Goal: Task Accomplishment & Management: Use online tool/utility

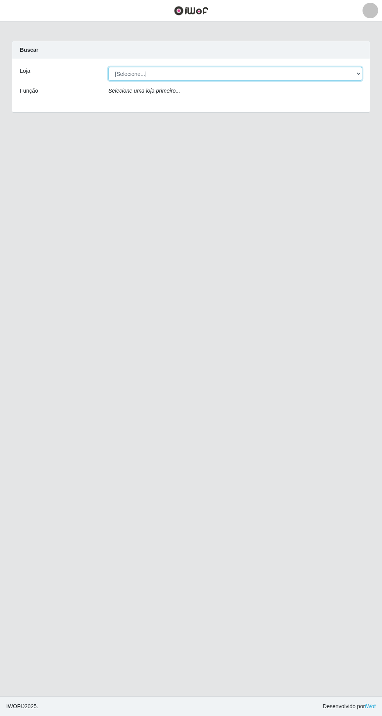
click at [355, 72] on select "[Selecione...] [GEOGRAPHIC_DATA] - [GEOGRAPHIC_DATA] - [GEOGRAPHIC_DATA] - [GEO…" at bounding box center [234, 74] width 253 height 14
select select "508"
click at [108, 67] on select "[Selecione...] [GEOGRAPHIC_DATA] - [GEOGRAPHIC_DATA] - [GEOGRAPHIC_DATA] - [GEO…" at bounding box center [234, 74] width 253 height 14
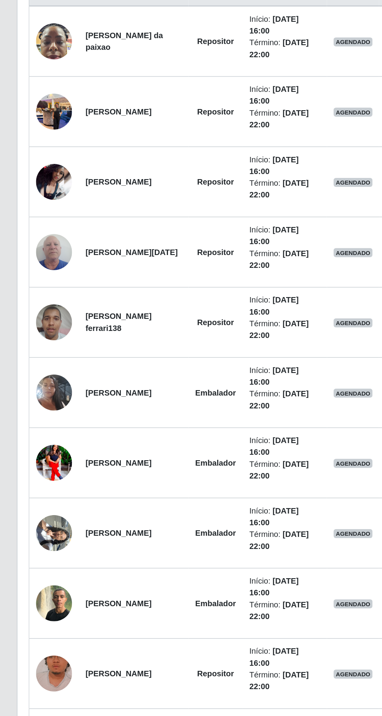
scroll to position [170, 0]
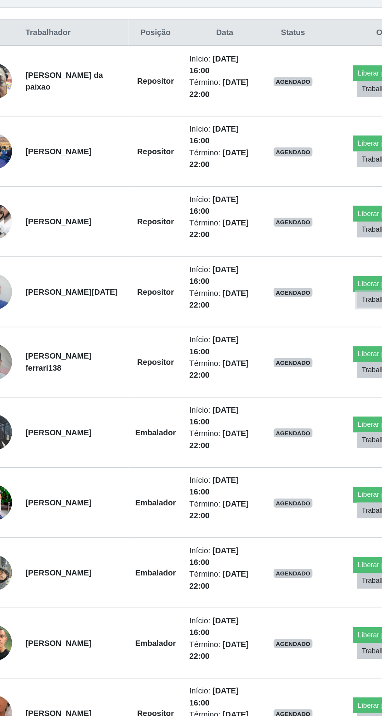
click at [308, 341] on button "Trabalhador Faltou" at bounding box center [311, 346] width 47 height 11
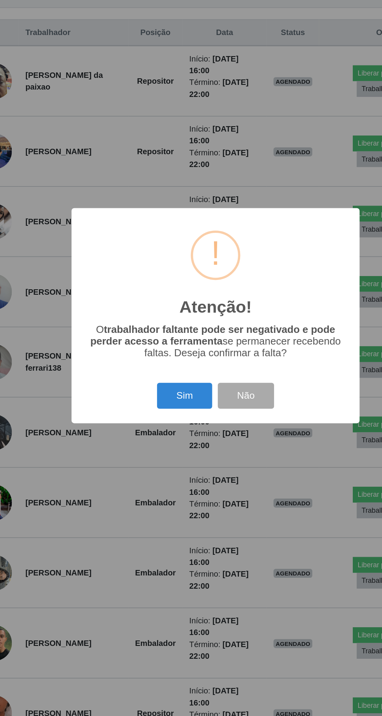
scroll to position [174, 0]
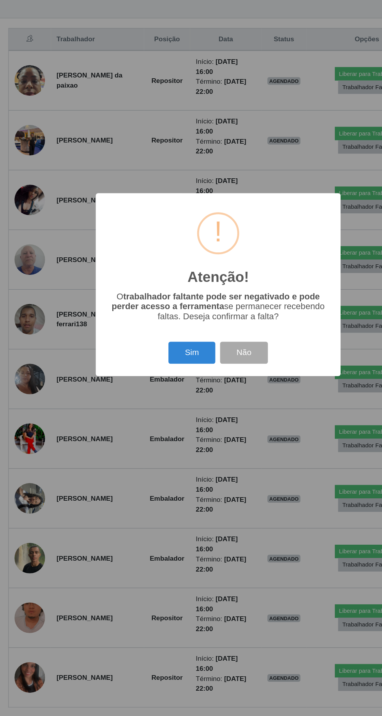
click at [245, 509] on div "Atenção! × O trabalhador faltante pode ser negativado e pode perder acesso a fe…" at bounding box center [191, 358] width 382 height 716
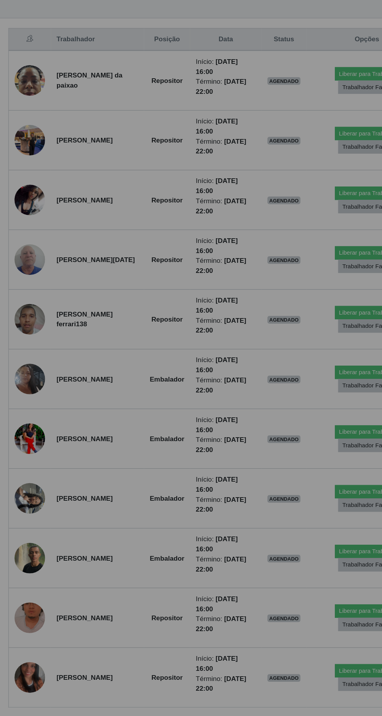
click at [235, 522] on div "Atenção! × O trabalhador faltante pode ser negativado e pode perder acesso a fe…" at bounding box center [191, 358] width 382 height 716
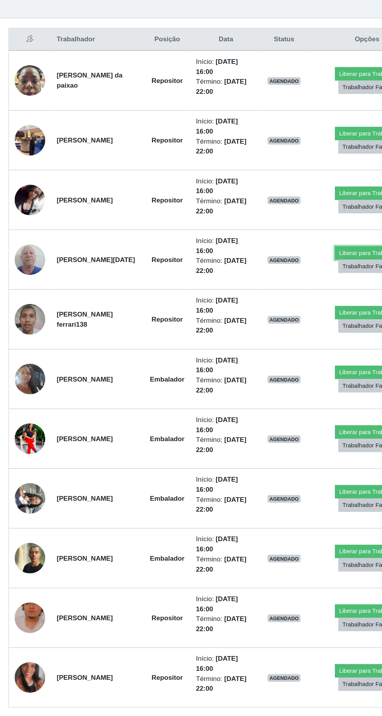
click at [305, 329] on button "Liberar para Trabalho" at bounding box center [312, 332] width 53 height 11
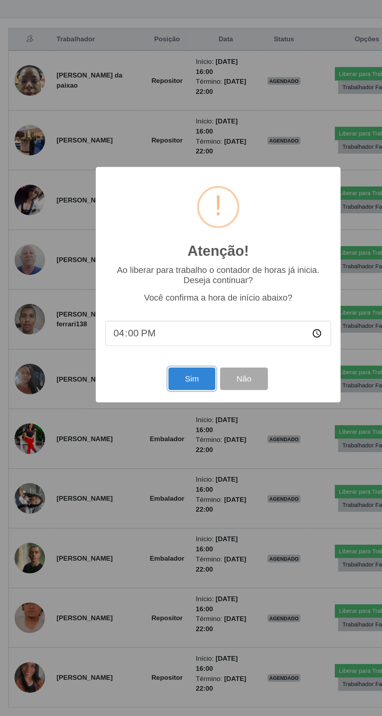
click at [176, 440] on button "Sim" at bounding box center [169, 435] width 38 height 18
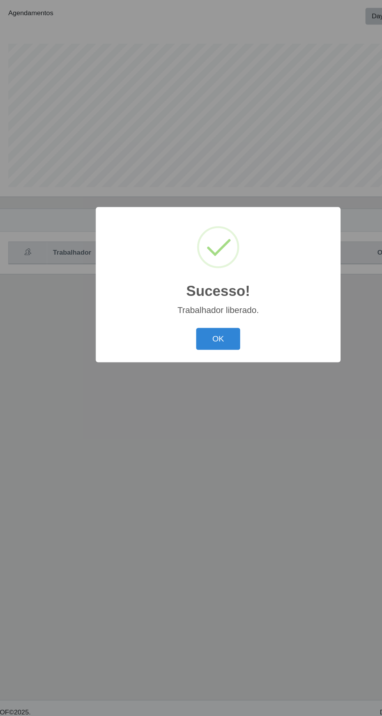
scroll to position [51, 0]
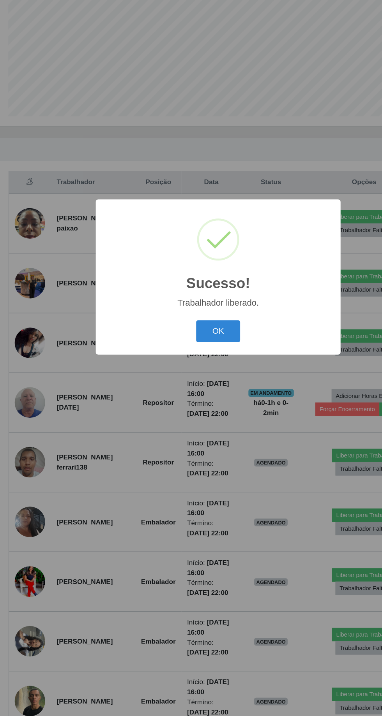
click at [197, 400] on button "OK" at bounding box center [191, 402] width 36 height 18
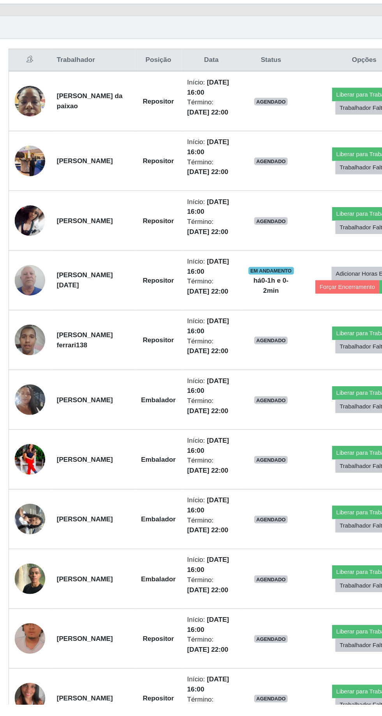
scroll to position [142, 0]
click at [302, 701] on button "Liberar para Trabalho" at bounding box center [309, 705] width 53 height 11
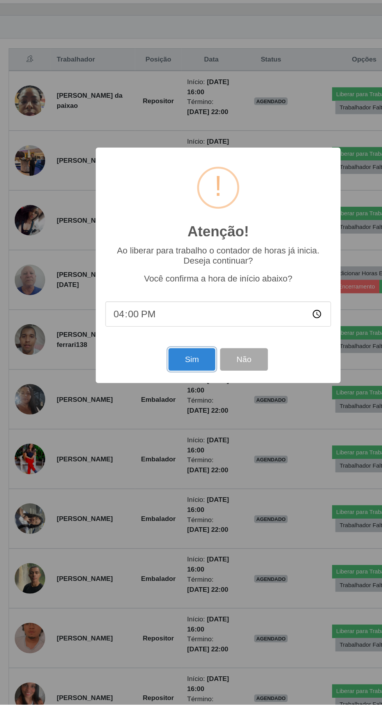
click at [172, 444] on button "Sim" at bounding box center [169, 435] width 38 height 18
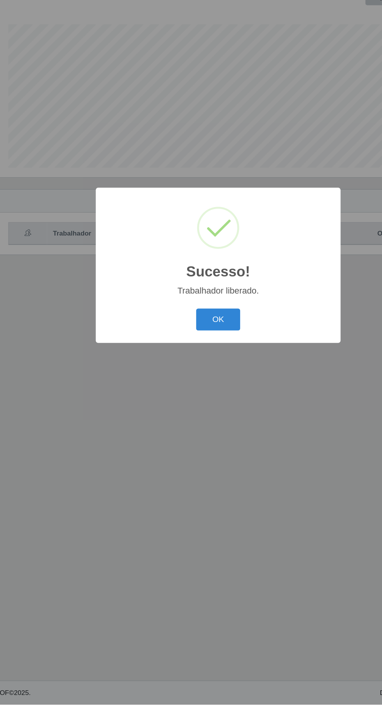
scroll to position [0, 0]
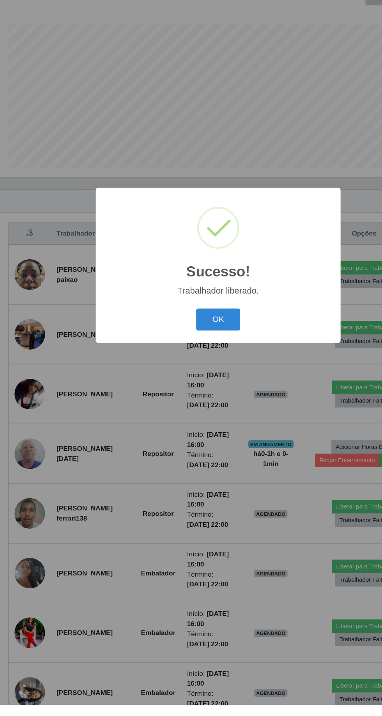
click at [195, 411] on button "OK" at bounding box center [191, 402] width 36 height 18
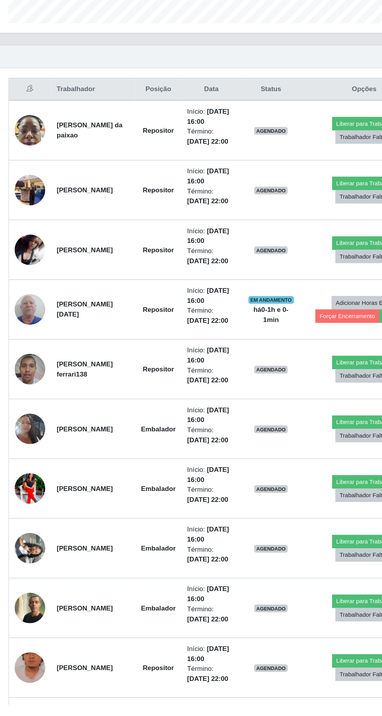
scroll to position [119, 0]
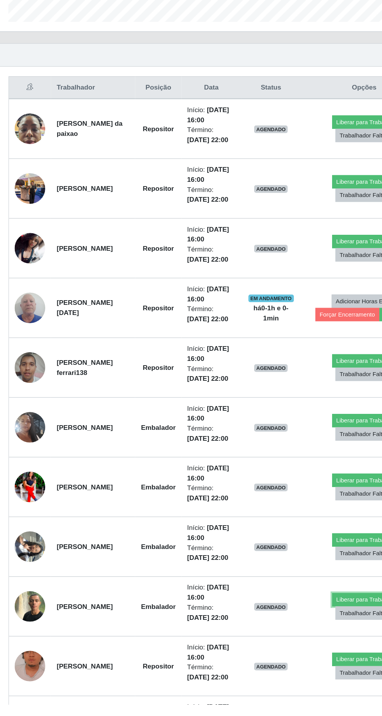
click at [302, 626] on button "Liberar para Trabalho" at bounding box center [309, 630] width 53 height 11
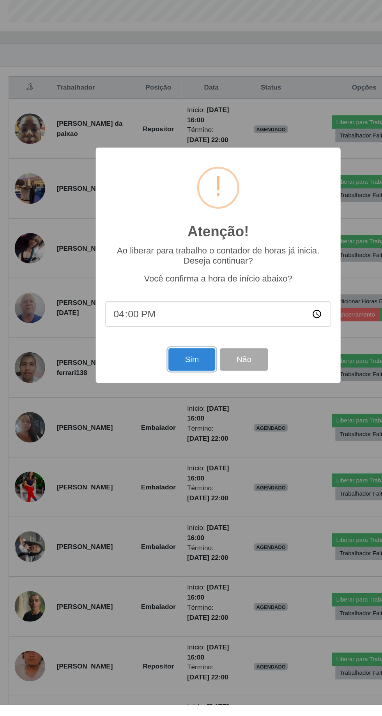
click at [173, 444] on button "Sim" at bounding box center [169, 435] width 38 height 18
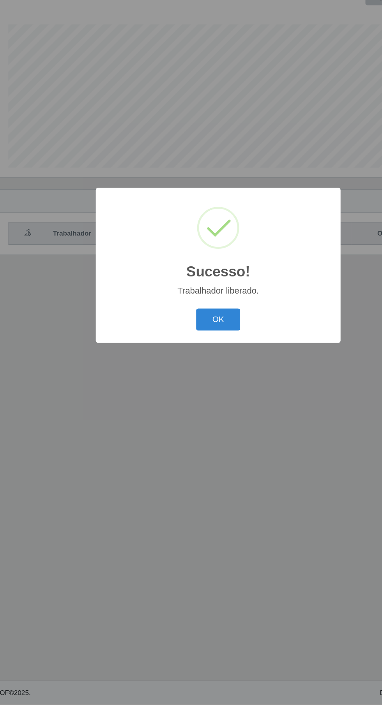
scroll to position [0, 0]
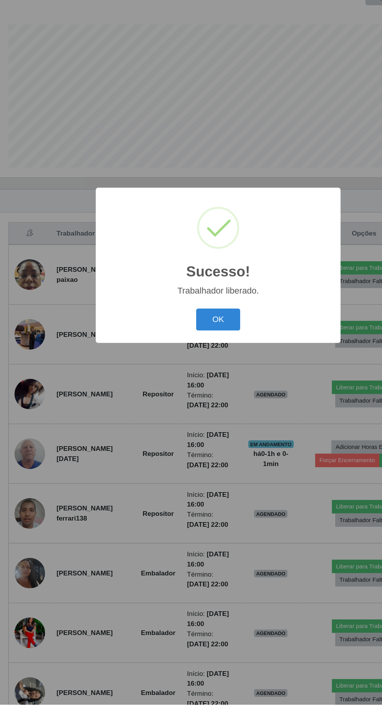
click at [195, 411] on button "OK" at bounding box center [191, 402] width 36 height 18
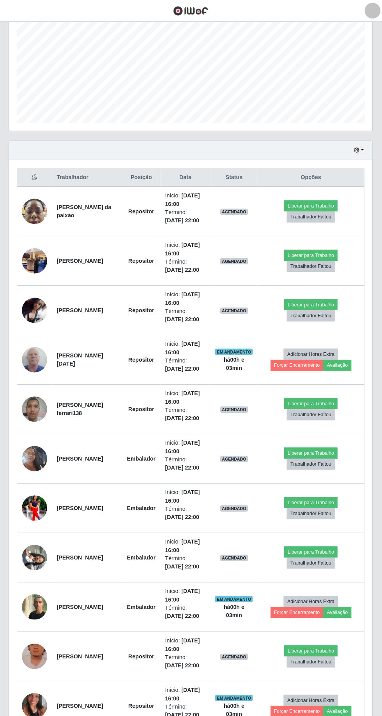
scroll to position [157, 0]
click at [324, 491] on button "Liberar para Trabalho" at bounding box center [309, 494] width 53 height 11
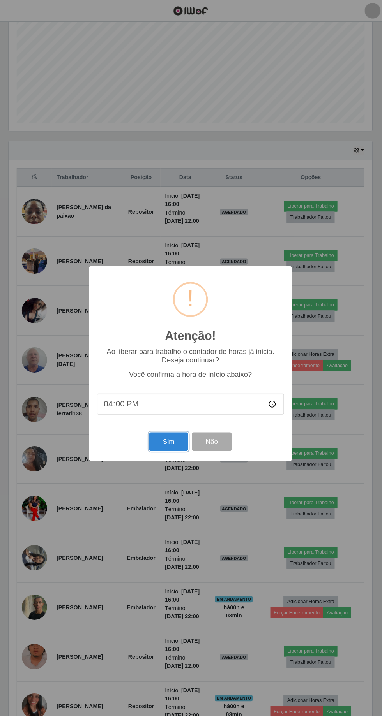
click at [168, 435] on button "Sim" at bounding box center [169, 435] width 38 height 18
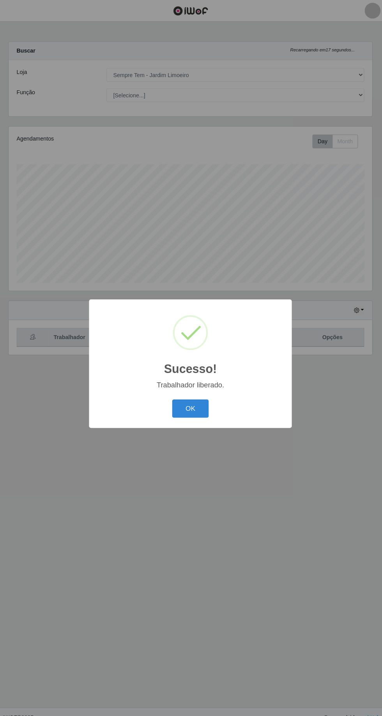
scroll to position [51, 0]
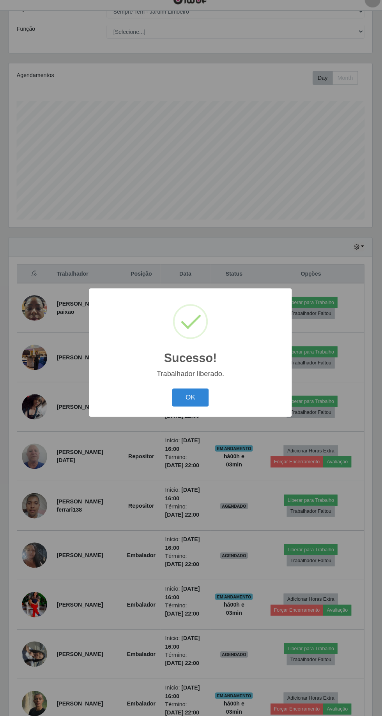
click at [197, 401] on button "OK" at bounding box center [191, 402] width 36 height 18
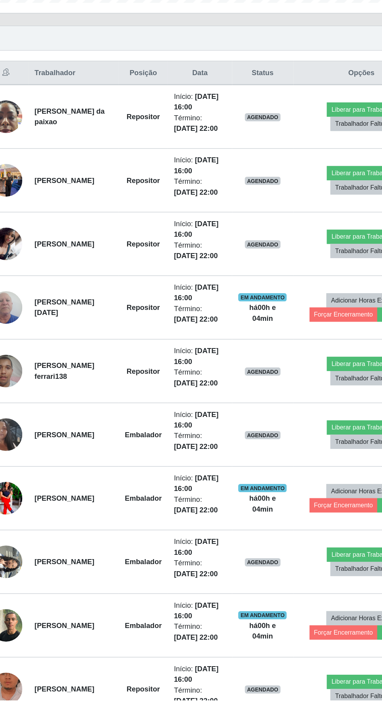
scroll to position [109, 0]
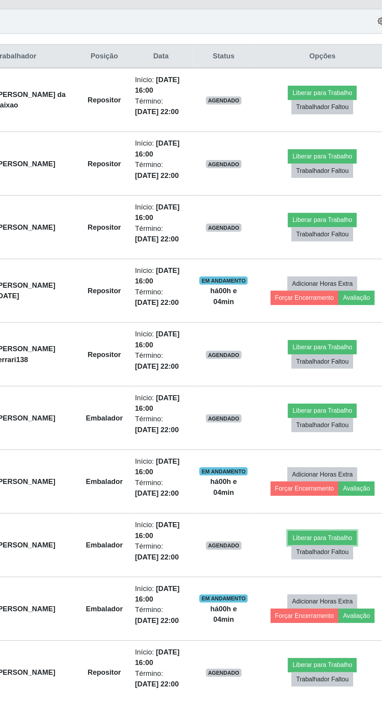
click at [308, 587] on button "Liberar para Trabalho" at bounding box center [309, 591] width 53 height 11
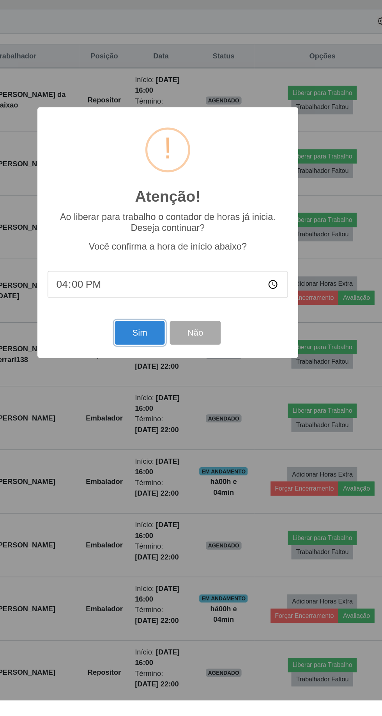
click at [176, 444] on button "Sim" at bounding box center [169, 435] width 38 height 18
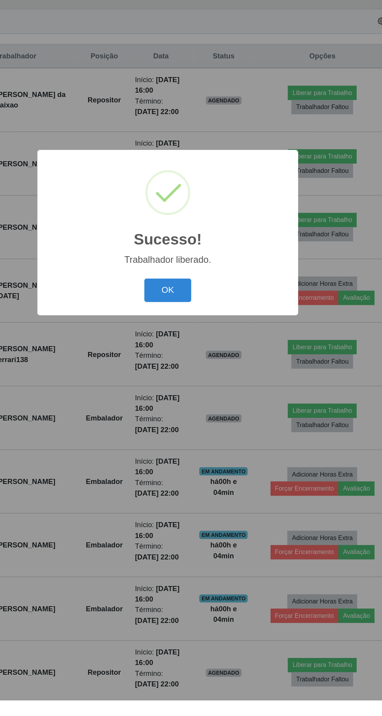
scroll to position [0, 0]
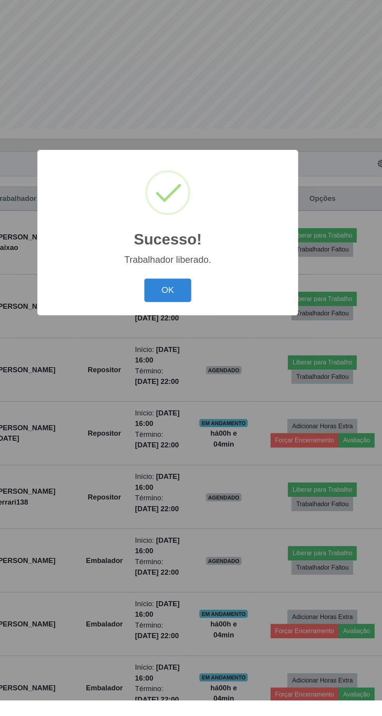
click at [198, 411] on button "OK" at bounding box center [191, 402] width 36 height 18
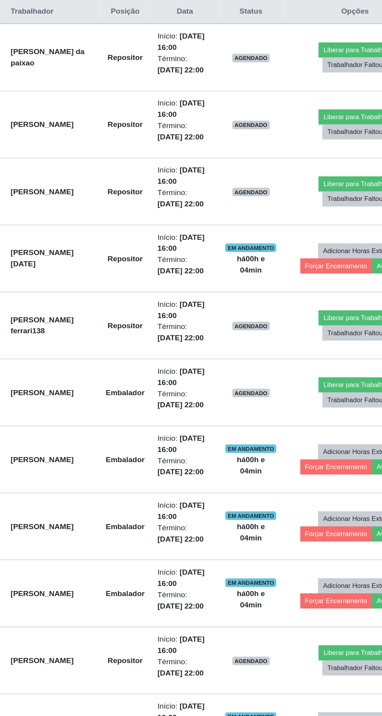
scroll to position [142, 0]
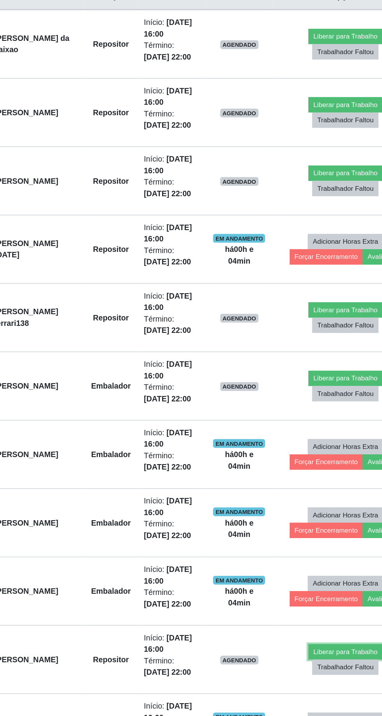
click at [305, 651] on button "Liberar para Trabalho" at bounding box center [309, 656] width 53 height 11
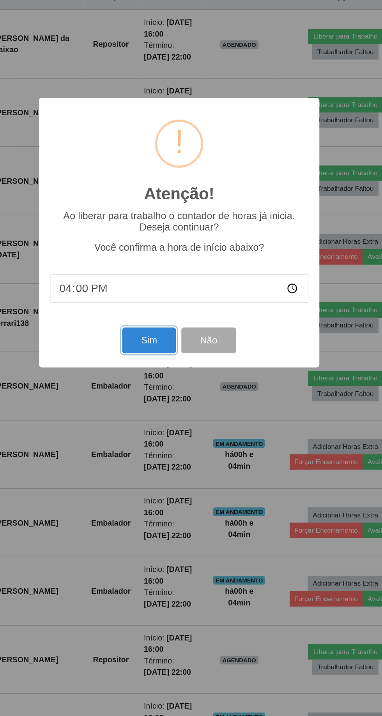
click at [173, 444] on button "Sim" at bounding box center [169, 435] width 38 height 18
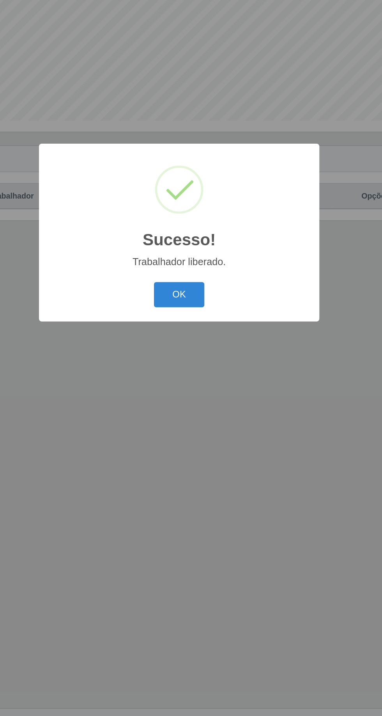
scroll to position [0, 0]
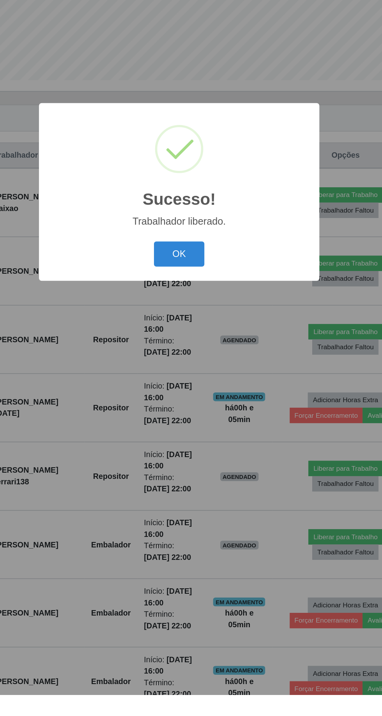
click at [193, 411] on button "OK" at bounding box center [191, 402] width 36 height 18
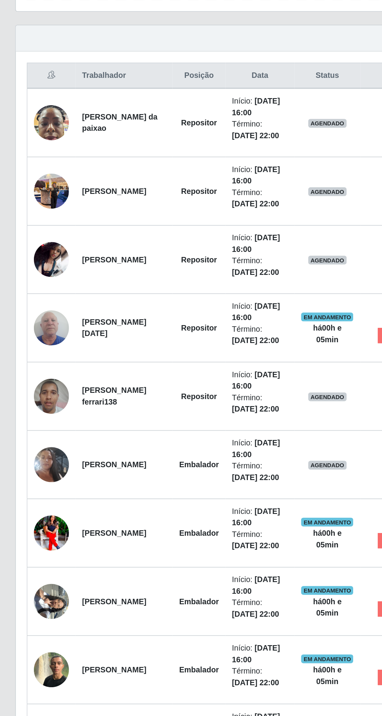
scroll to position [142, 0]
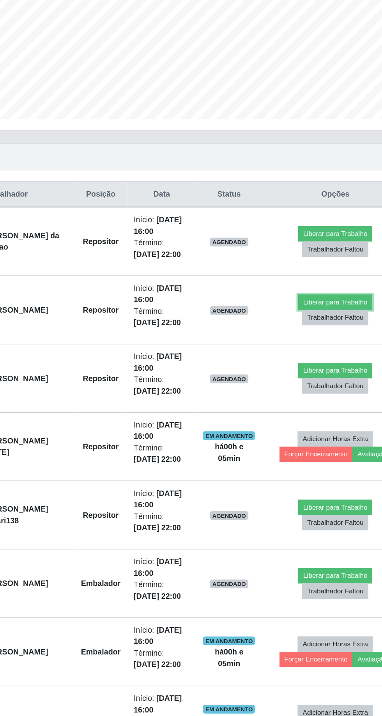
click at [309, 264] on button "Liberar para Trabalho" at bounding box center [309, 267] width 53 height 11
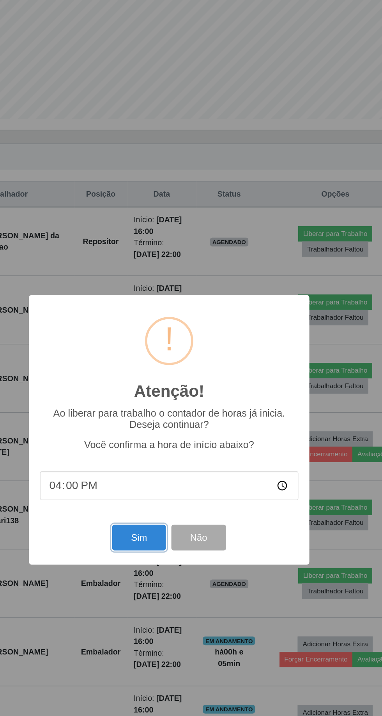
click at [176, 434] on button "Sim" at bounding box center [169, 435] width 38 height 18
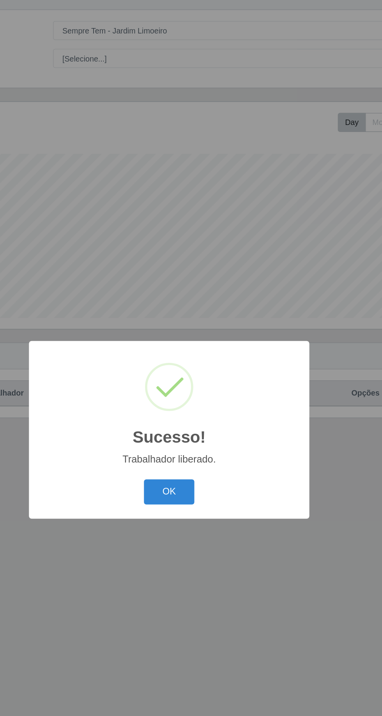
scroll to position [51, 0]
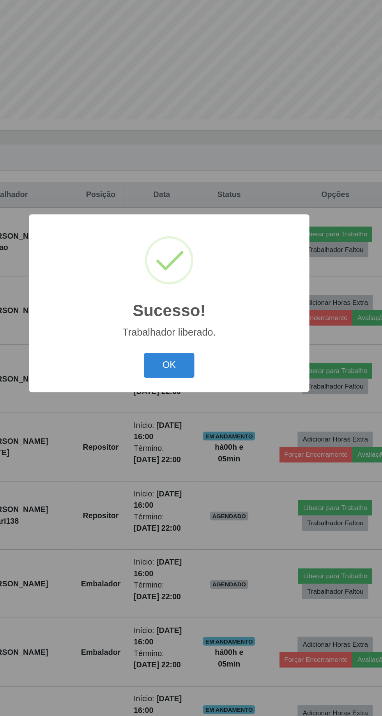
click at [193, 400] on button "OK" at bounding box center [191, 402] width 36 height 18
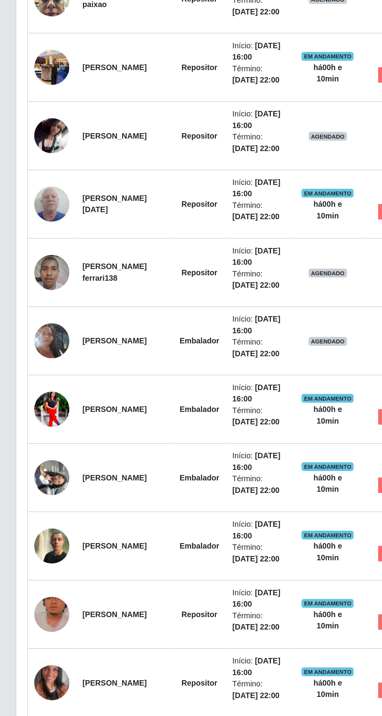
scroll to position [0, 0]
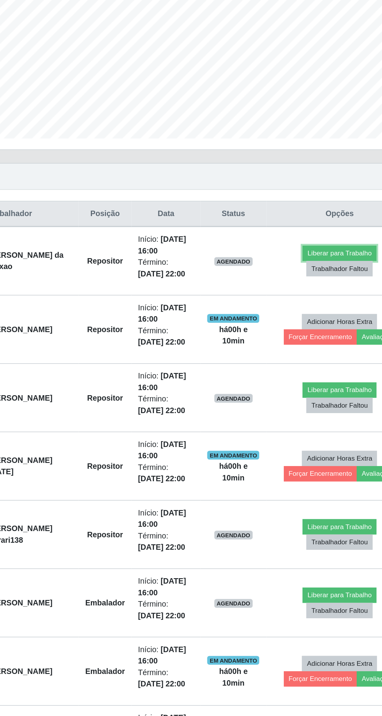
click at [308, 355] on button "Liberar para Trabalho" at bounding box center [309, 360] width 53 height 11
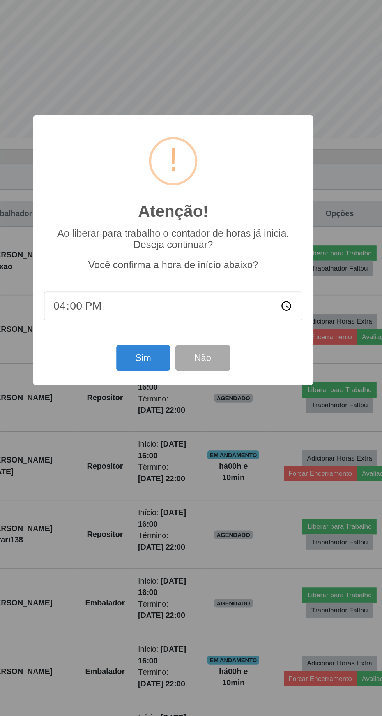
click at [271, 408] on input "16:00" at bounding box center [191, 397] width 184 height 21
type input "16:11"
click at [169, 444] on button "Sim" at bounding box center [169, 435] width 38 height 18
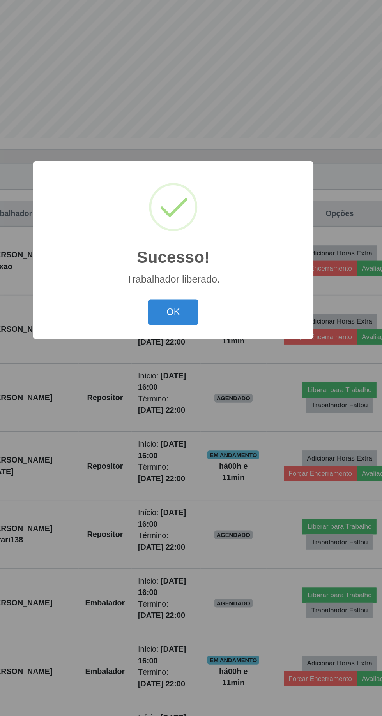
click at [197, 411] on button "OK" at bounding box center [191, 402] width 36 height 18
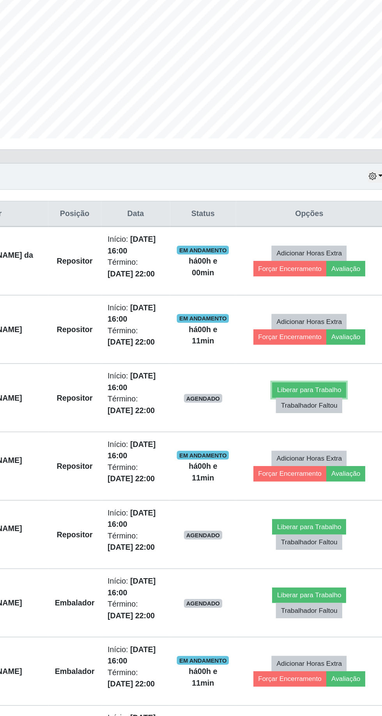
click at [305, 454] on button "Liberar para Trabalho" at bounding box center [309, 457] width 53 height 11
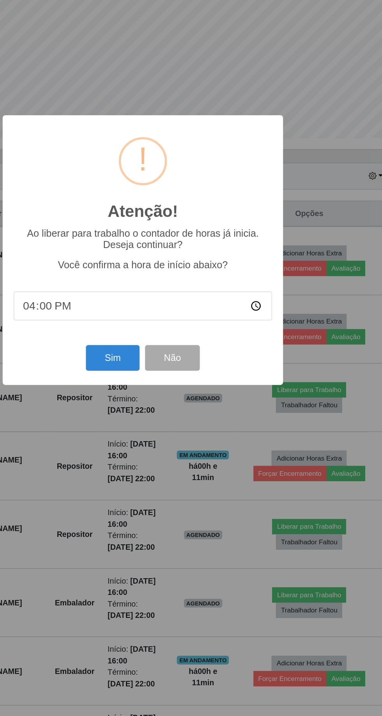
click at [277, 408] on input "16:00" at bounding box center [191, 397] width 184 height 21
type input "16:11"
click at [169, 444] on button "Sim" at bounding box center [169, 435] width 38 height 18
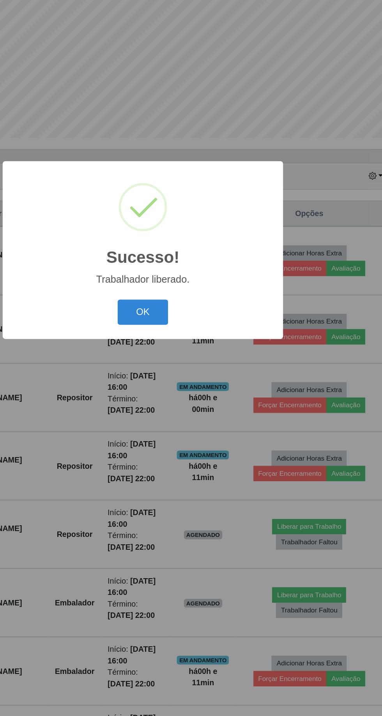
click at [193, 411] on button "OK" at bounding box center [191, 402] width 36 height 18
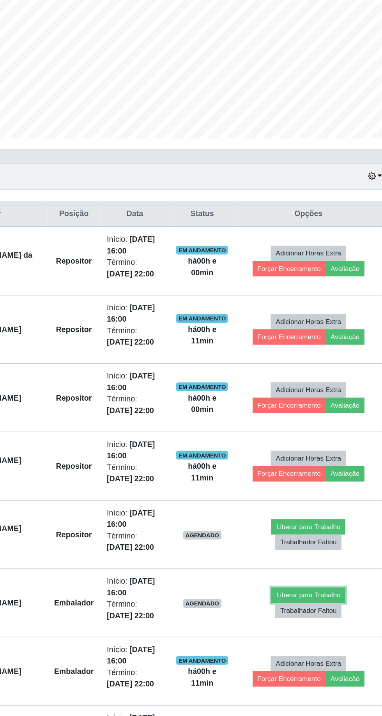
click at [306, 600] on button "Liberar para Trabalho" at bounding box center [309, 603] width 53 height 11
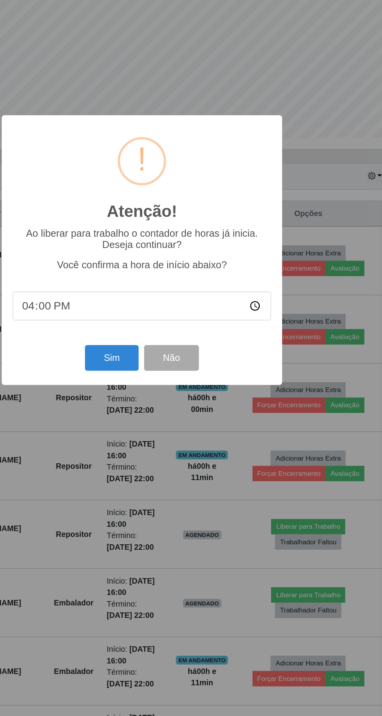
click at [278, 408] on input "16:00" at bounding box center [191, 397] width 184 height 21
type input "16:11"
click at [168, 444] on button "Sim" at bounding box center [169, 435] width 38 height 18
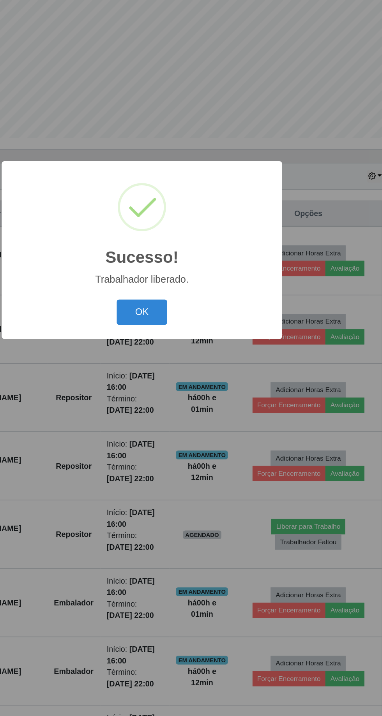
click at [194, 411] on button "OK" at bounding box center [191, 402] width 36 height 18
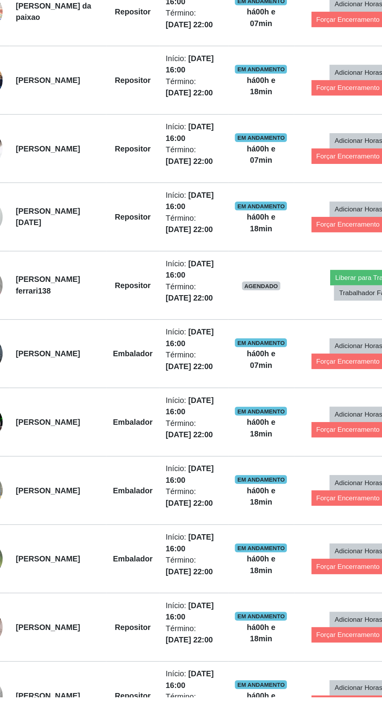
scroll to position [163, 0]
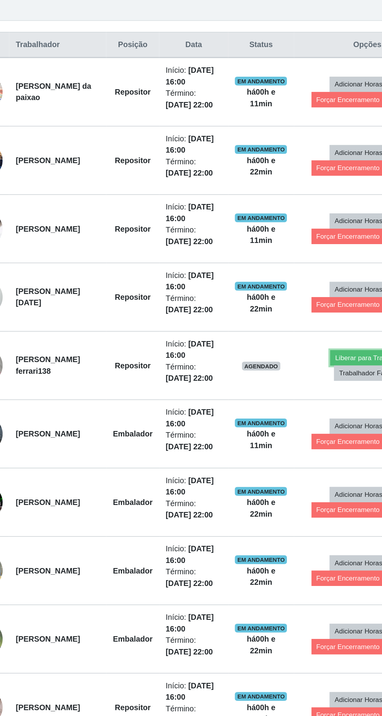
click at [303, 388] on button "Liberar para Trabalho" at bounding box center [309, 391] width 53 height 11
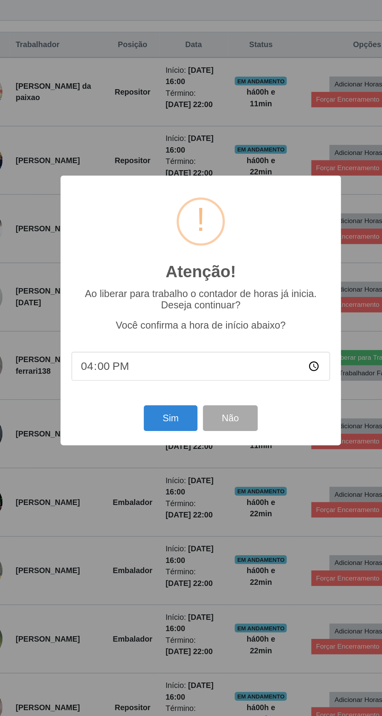
click at [270, 395] on input "16:00" at bounding box center [191, 397] width 184 height 21
type input "16:20"
click at [170, 433] on button "Sim" at bounding box center [169, 435] width 38 height 18
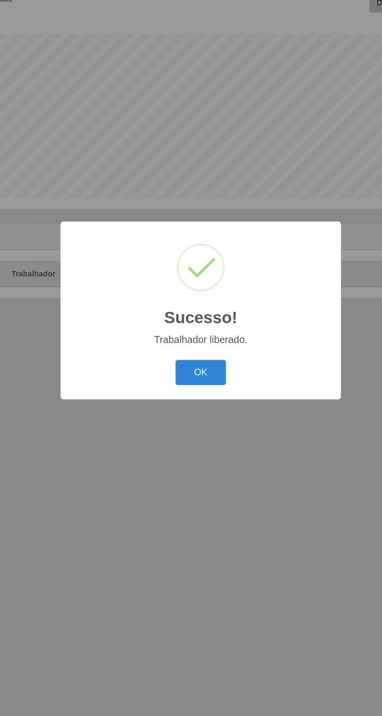
scroll to position [51, 0]
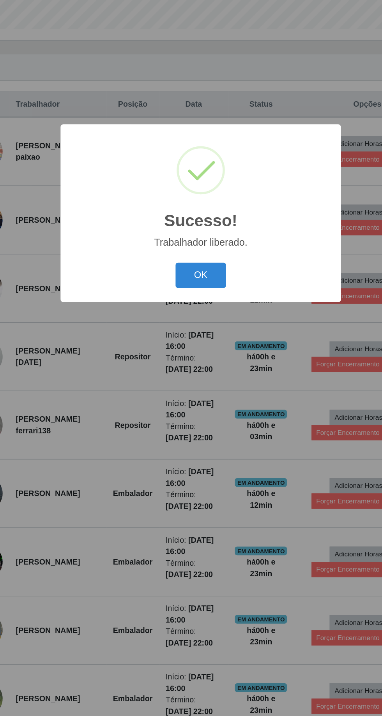
click at [192, 397] on button "OK" at bounding box center [191, 402] width 36 height 18
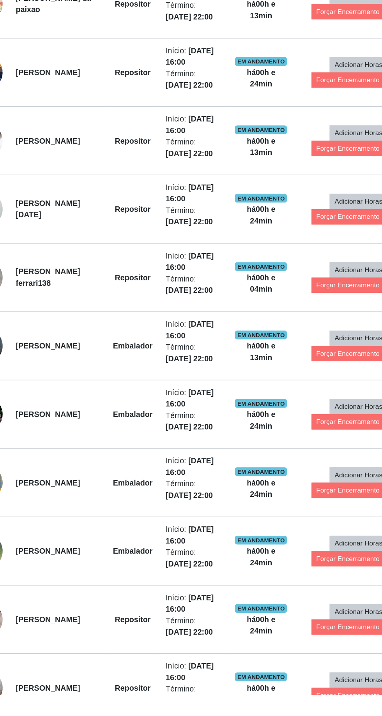
scroll to position [142, 0]
